Goal: Entertainment & Leisure: Consume media (video, audio)

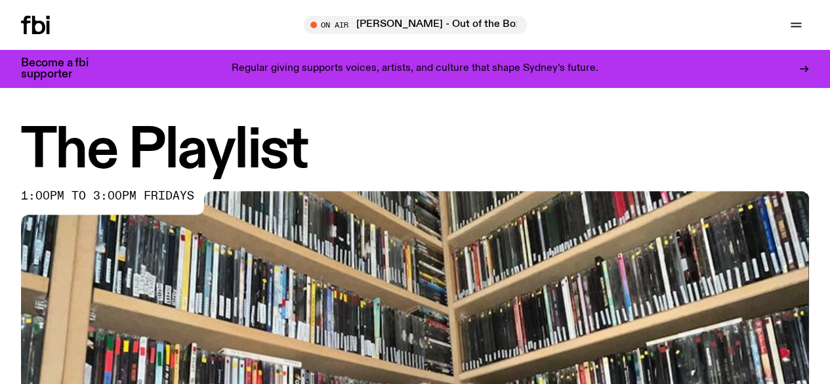
click at [0, 0] on link "Schedule" at bounding box center [0, 0] width 0 height 0
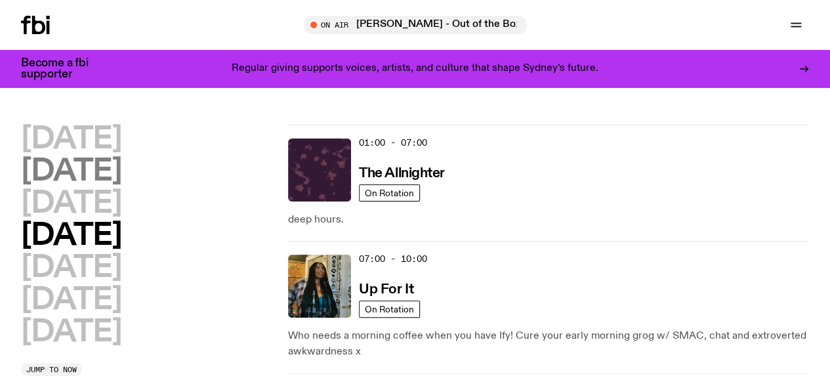
click at [91, 180] on h2 "[DATE]" at bounding box center [71, 172] width 100 height 30
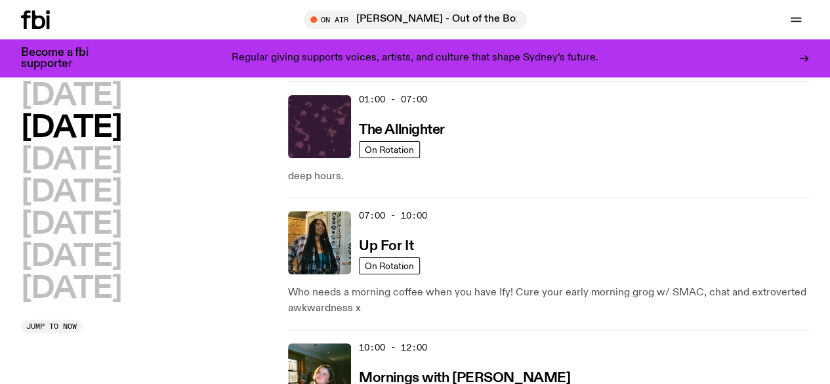
scroll to position [37, 0]
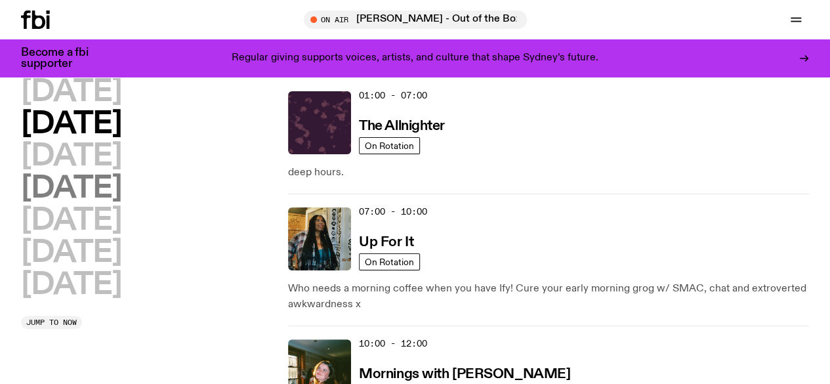
click at [121, 203] on h2 "[DATE]" at bounding box center [71, 189] width 100 height 30
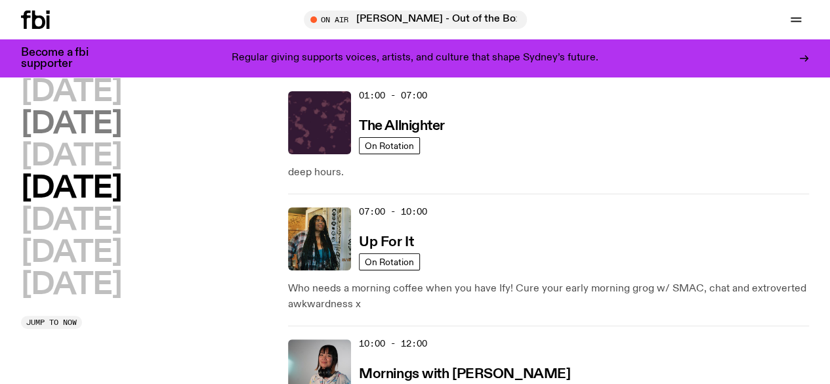
click at [121, 128] on h2 "[DATE]" at bounding box center [71, 125] width 100 height 30
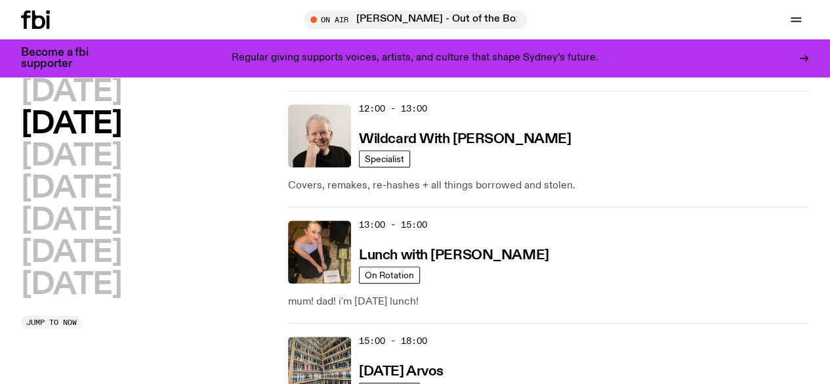
scroll to position [386, 0]
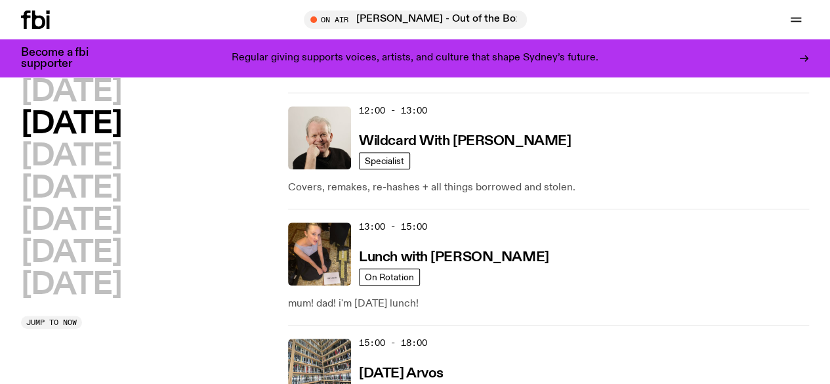
click at [440, 339] on div "15:00 - 18:00 [DATE] Arvos" at bounding box center [584, 370] width 450 height 63
click at [441, 367] on h3 "[DATE] Arvos" at bounding box center [401, 374] width 85 height 14
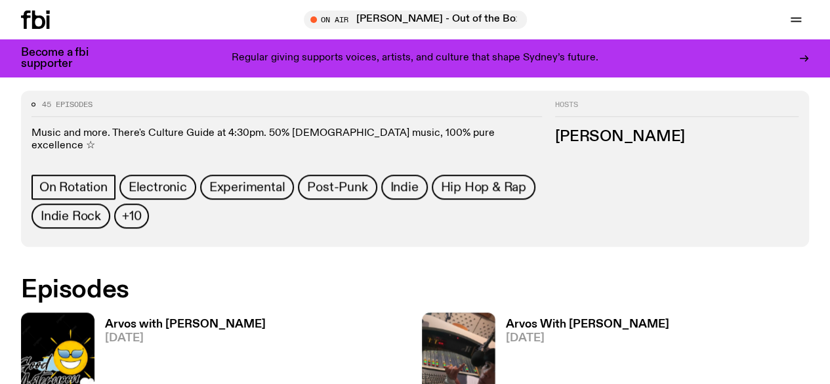
scroll to position [555, 0]
click at [51, 312] on img at bounding box center [58, 361] width 74 height 98
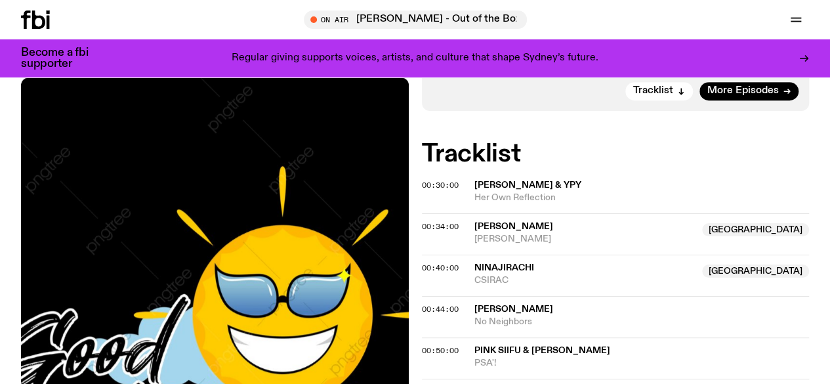
scroll to position [295, 0]
click at [426, 190] on span "00:30:00" at bounding box center [440, 184] width 37 height 11
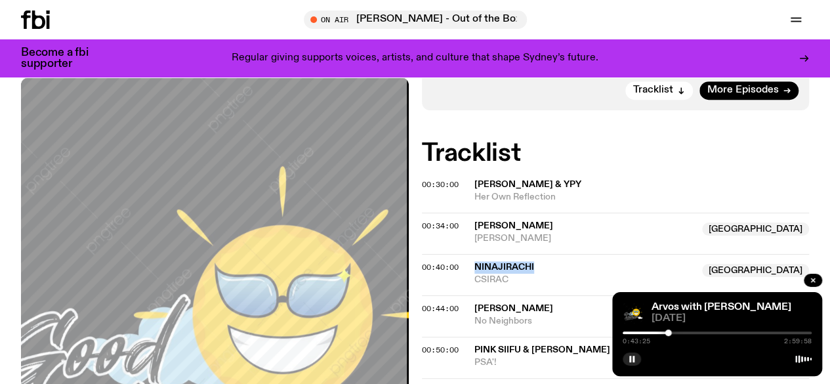
drag, startPoint x: 547, startPoint y: 281, endPoint x: 468, endPoint y: 278, distance: 78.8
click at [468, 295] on div "00:40:00 Ninajirachi [GEOGRAPHIC_DATA] [GEOGRAPHIC_DATA] NSW" at bounding box center [616, 315] width 388 height 41
copy div "Ninajirachi"
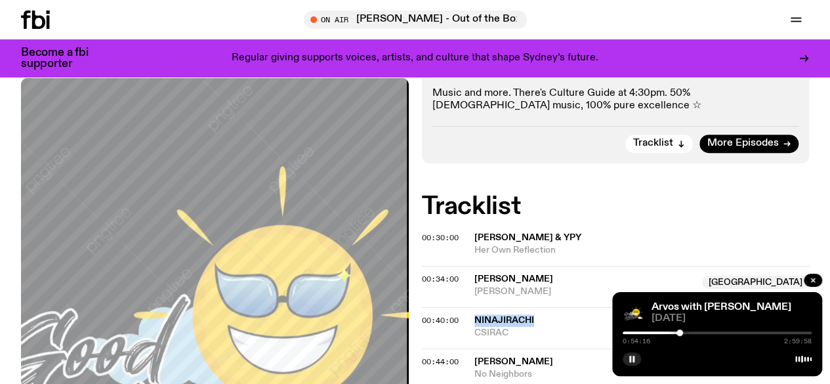
scroll to position [237, 0]
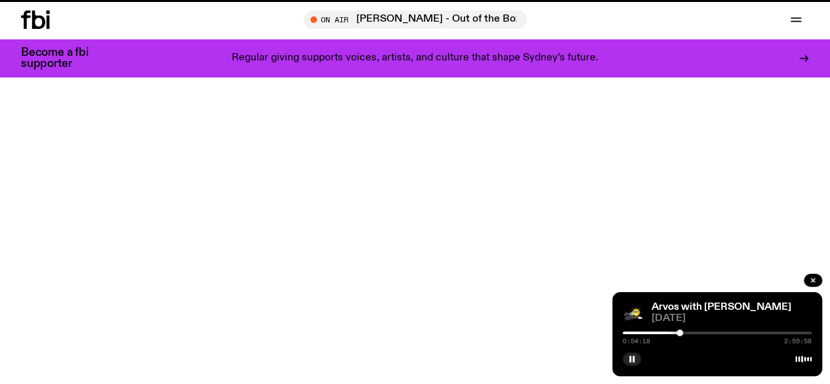
scroll to position [555, 0]
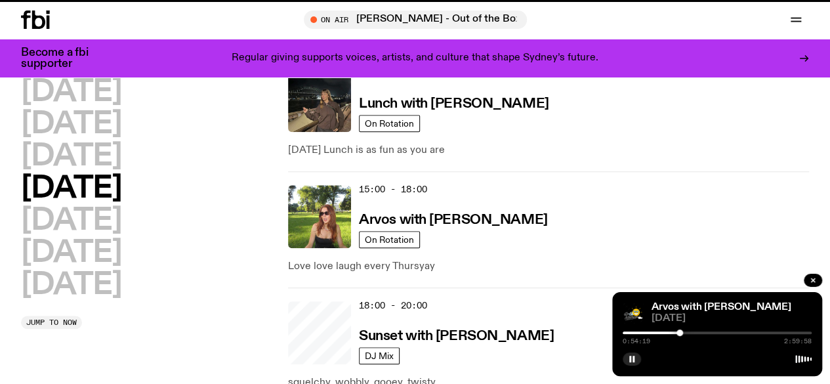
scroll to position [386, 0]
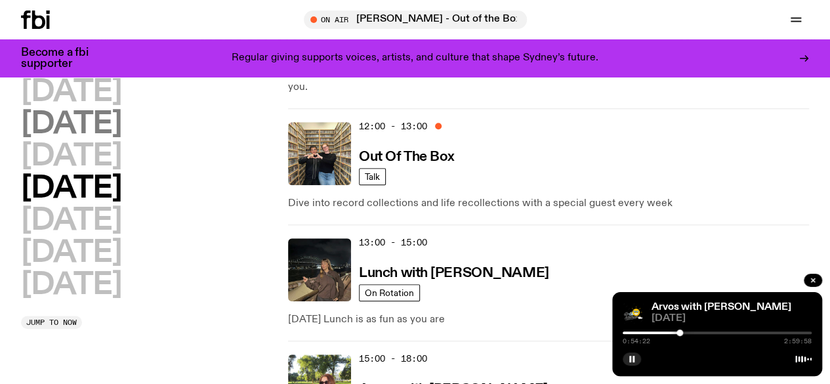
click at [77, 133] on h2 "[DATE]" at bounding box center [71, 125] width 100 height 30
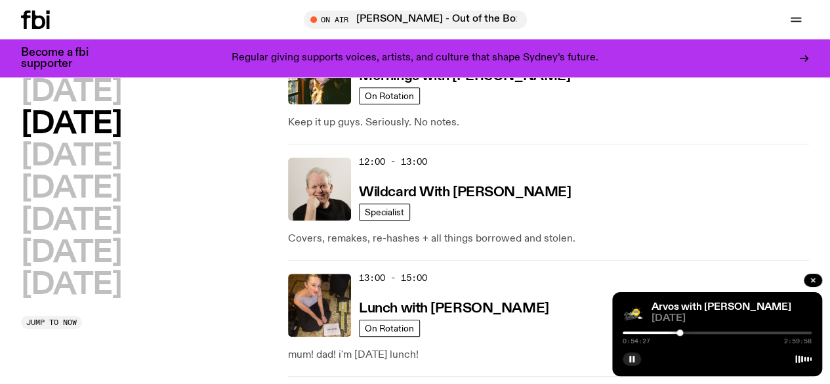
scroll to position [340, 0]
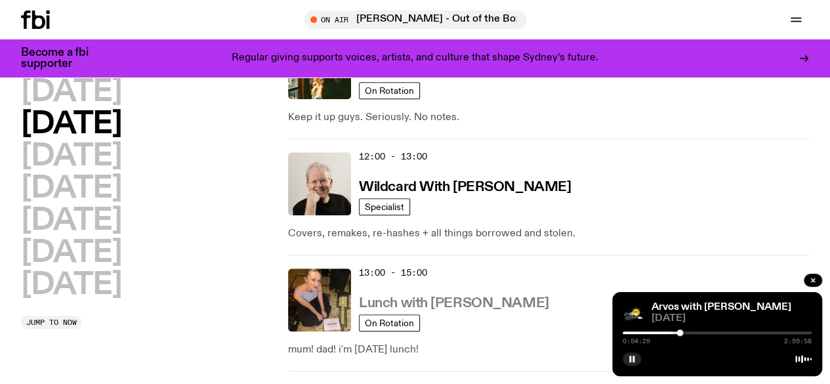
click at [507, 297] on h3 "Lunch with [PERSON_NAME]" at bounding box center [454, 304] width 190 height 14
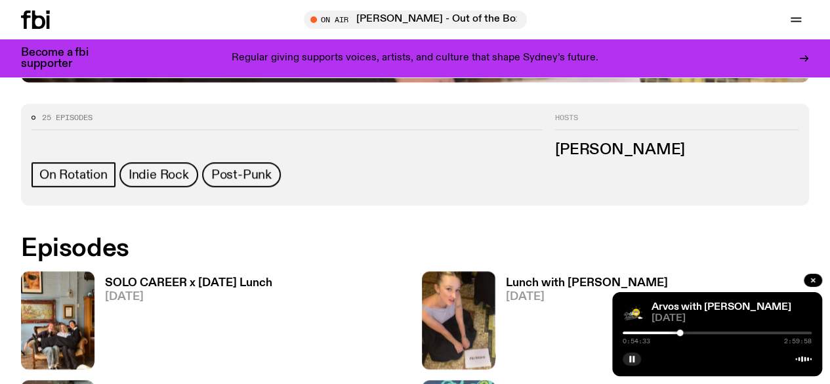
scroll to position [542, 0]
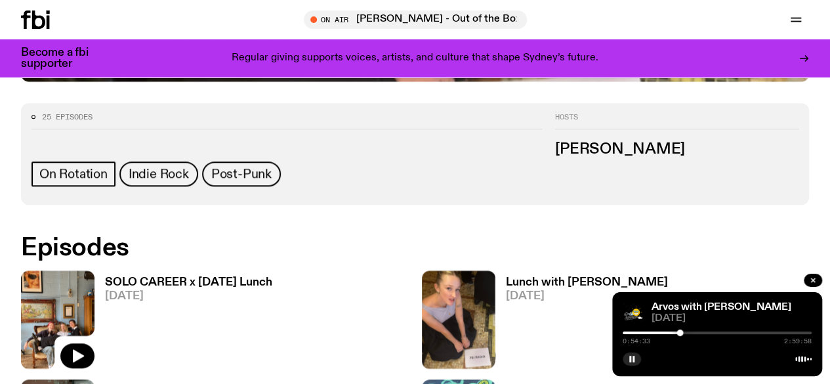
click at [57, 270] on img at bounding box center [58, 319] width 74 height 98
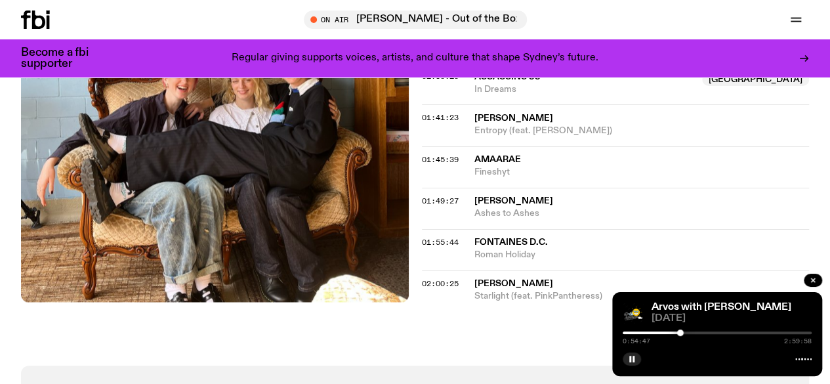
scroll to position [1407, 0]
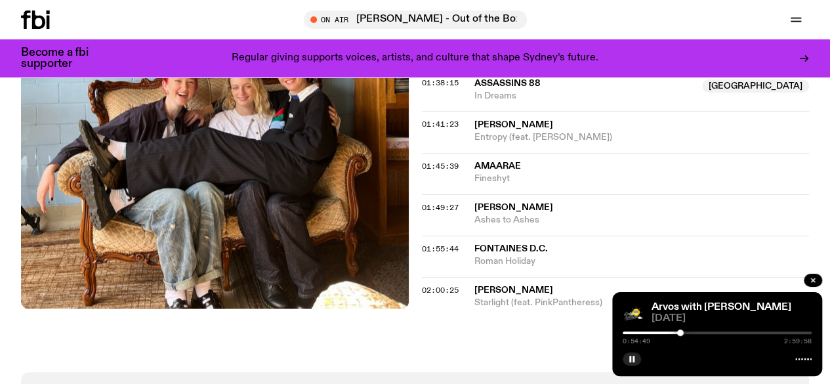
click at [432, 88] on span "01:38:15" at bounding box center [440, 82] width 37 height 11
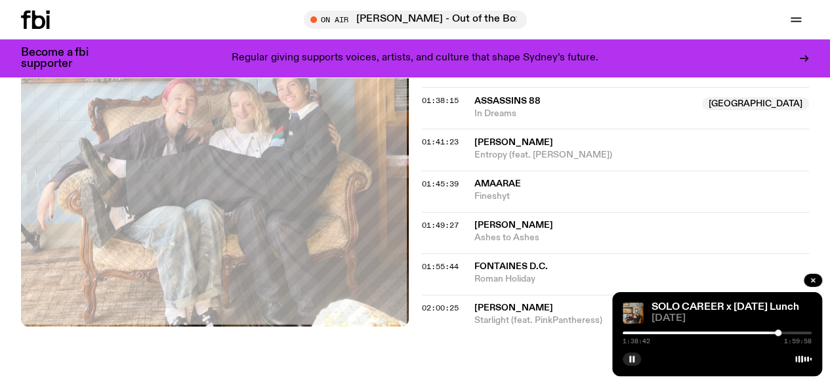
scroll to position [1388, 0]
